Goal: Information Seeking & Learning: Learn about a topic

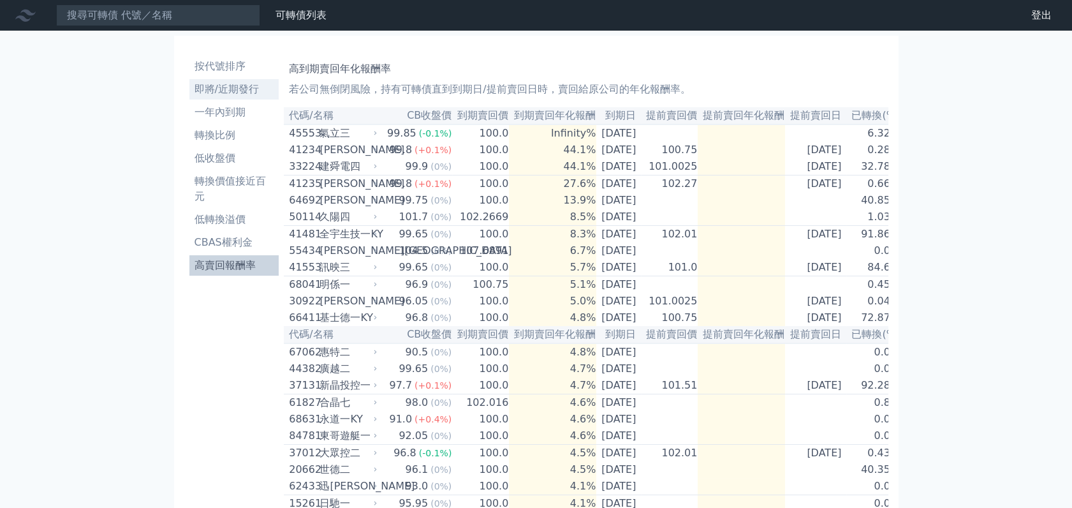
click at [242, 93] on li "即將/近期發行" at bounding box center [234, 89] width 90 height 15
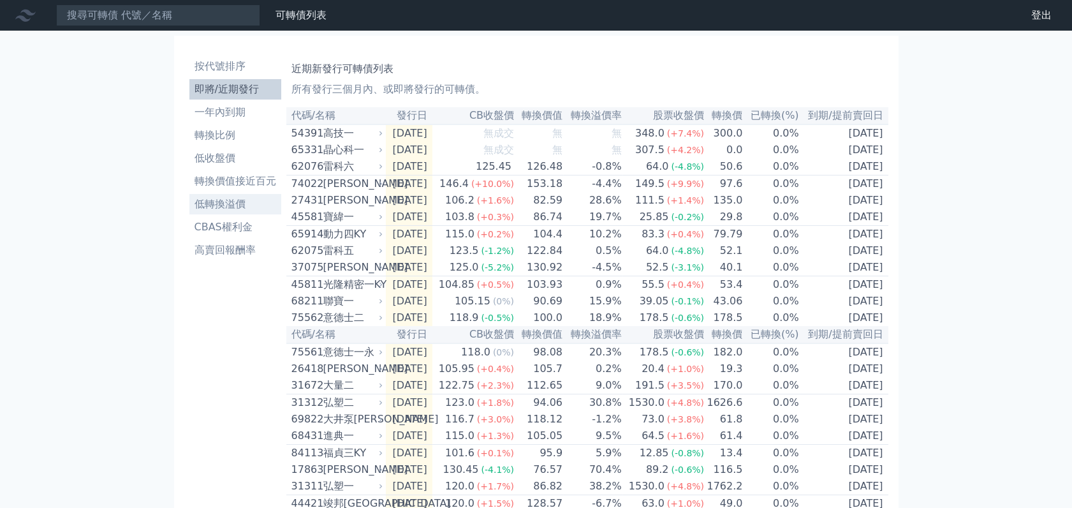
click at [235, 203] on li "低轉換溢價" at bounding box center [235, 203] width 92 height 15
